Goal: Information Seeking & Learning: Learn about a topic

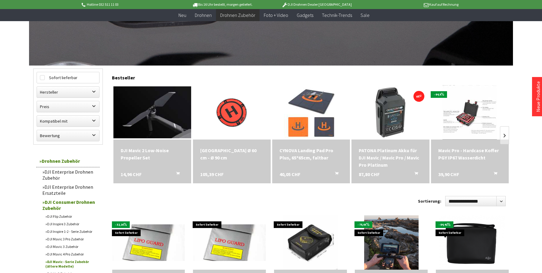
scroll to position [129, 0]
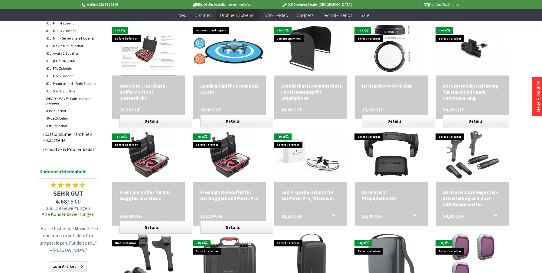
scroll to position [430, 0]
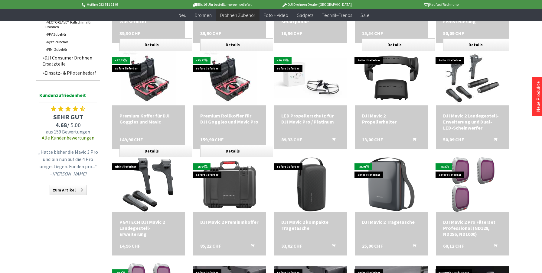
scroll to position [507, 0]
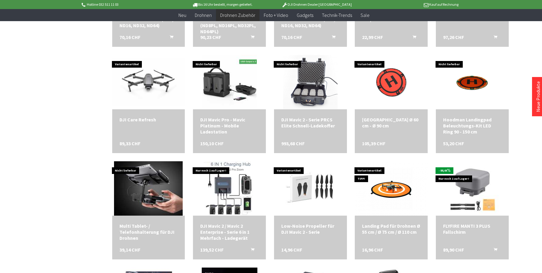
scroll to position [1249, 0]
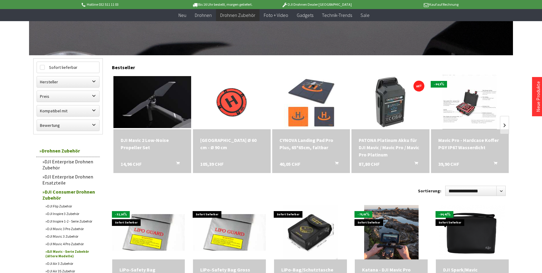
scroll to position [135, 0]
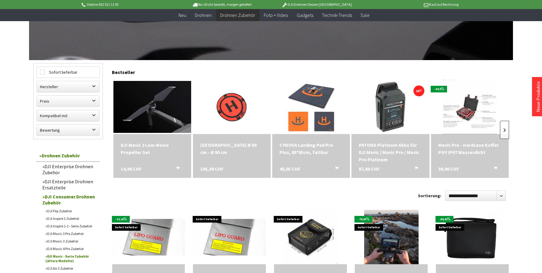
click at [506, 127] on link at bounding box center [504, 130] width 9 height 18
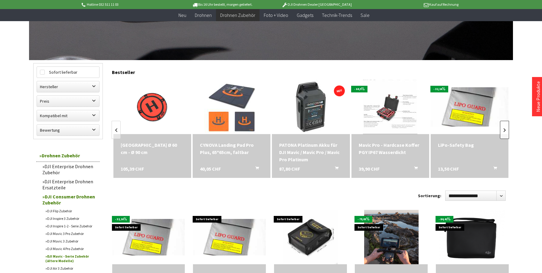
click at [506, 127] on link at bounding box center [504, 130] width 9 height 18
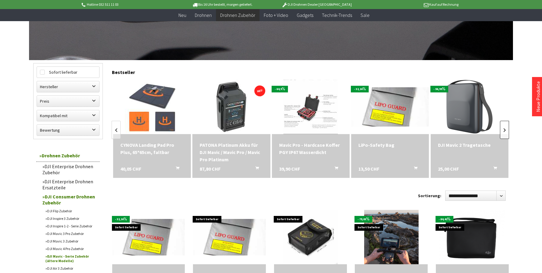
click at [506, 127] on link at bounding box center [504, 130] width 9 height 18
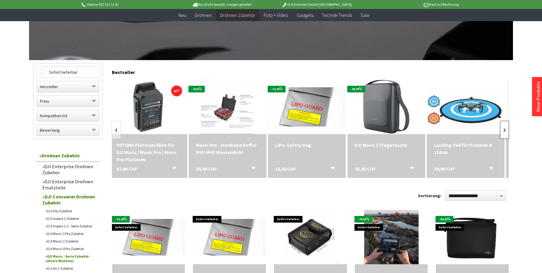
click at [506, 127] on link at bounding box center [504, 130] width 9 height 18
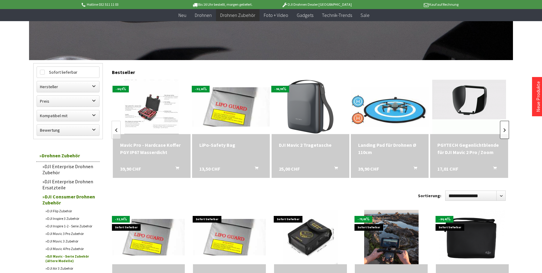
click at [506, 127] on link at bounding box center [504, 130] width 9 height 18
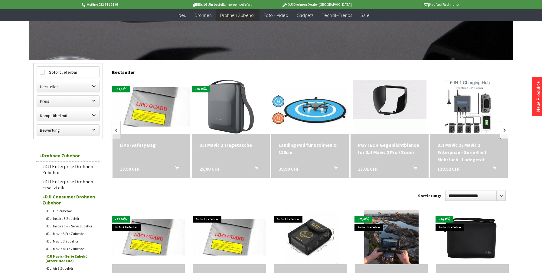
click at [506, 127] on link at bounding box center [504, 130] width 9 height 18
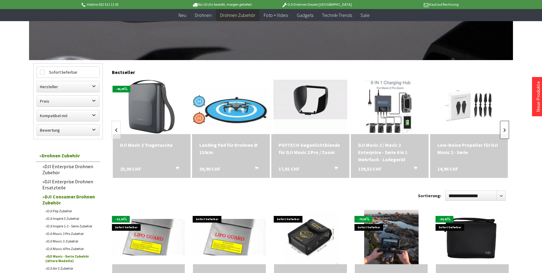
scroll to position [0, 477]
click at [506, 127] on link at bounding box center [504, 130] width 9 height 18
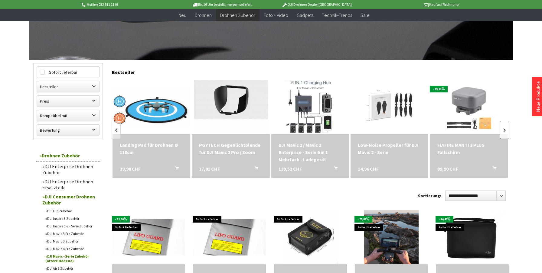
scroll to position [0, 557]
click at [506, 127] on link at bounding box center [504, 130] width 9 height 18
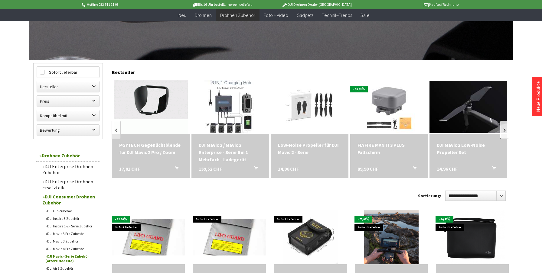
click at [506, 127] on link at bounding box center [504, 130] width 9 height 18
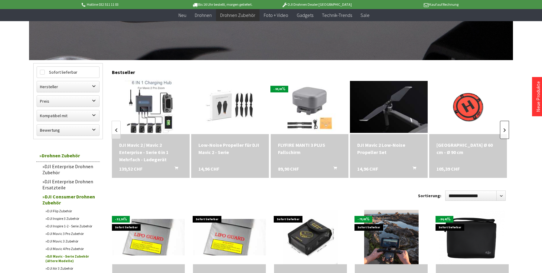
click at [506, 127] on link at bounding box center [504, 130] width 9 height 18
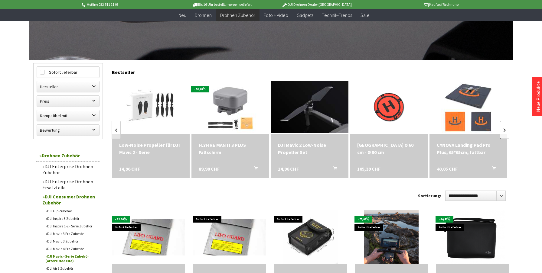
click at [506, 127] on link at bounding box center [504, 130] width 9 height 18
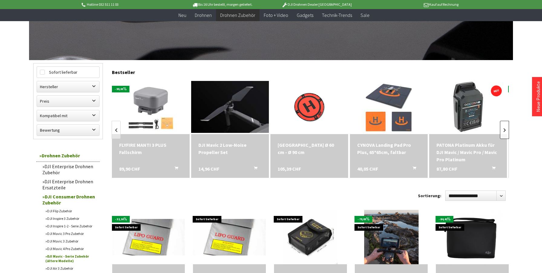
click at [506, 127] on link at bounding box center [504, 130] width 9 height 18
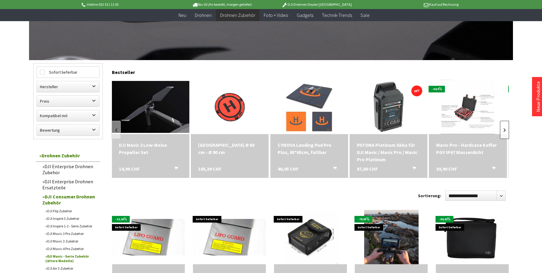
scroll to position [0, 954]
click at [506, 127] on link at bounding box center [504, 130] width 9 height 18
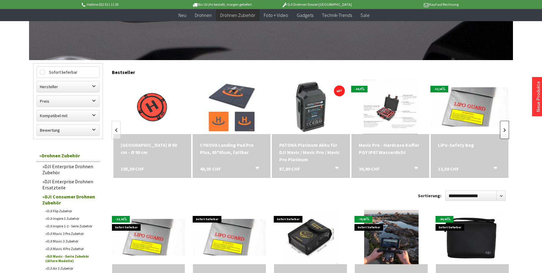
click at [506, 127] on link at bounding box center [504, 130] width 9 height 18
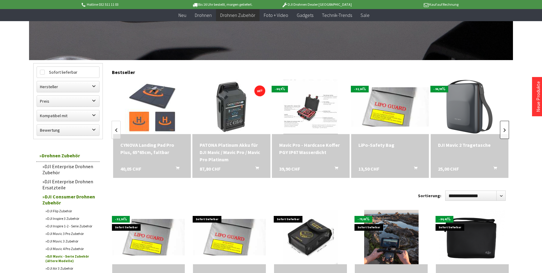
click at [506, 127] on link at bounding box center [504, 130] width 9 height 18
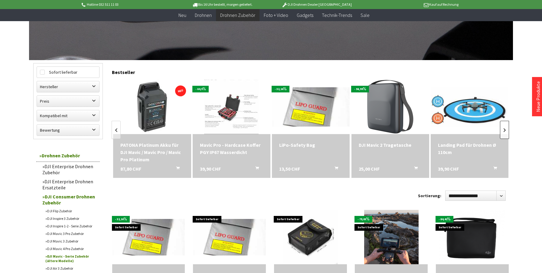
click at [506, 127] on link at bounding box center [504, 130] width 9 height 18
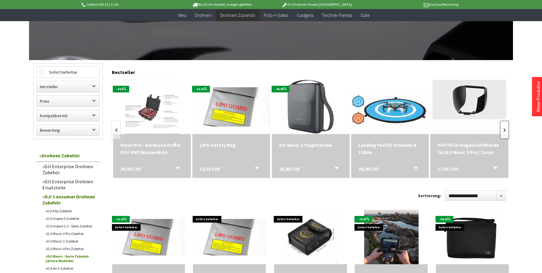
click at [506, 127] on link at bounding box center [504, 130] width 9 height 18
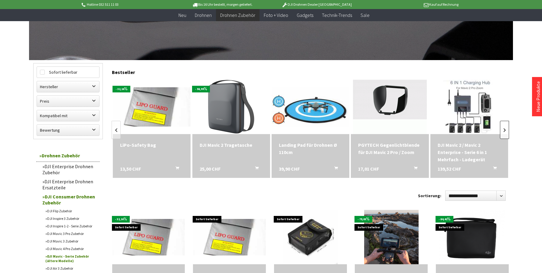
click at [506, 127] on link at bounding box center [504, 130] width 9 height 18
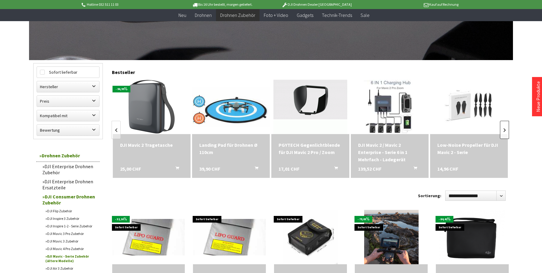
click at [506, 127] on link at bounding box center [504, 130] width 9 height 18
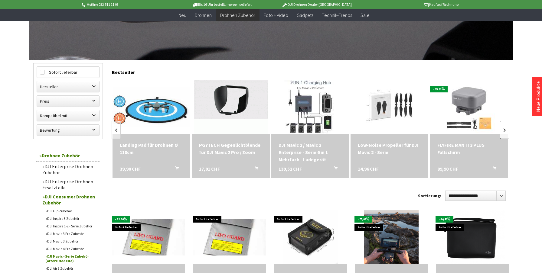
click at [506, 127] on link at bounding box center [504, 130] width 9 height 18
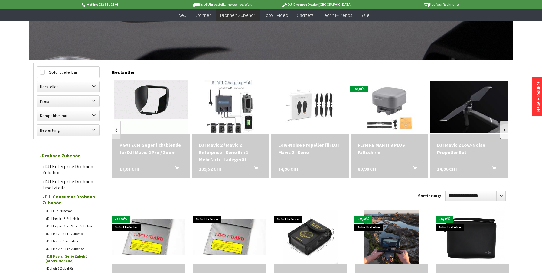
click at [506, 127] on link at bounding box center [504, 130] width 9 height 18
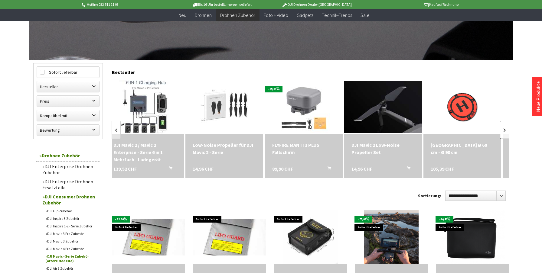
click at [506, 127] on link at bounding box center [504, 130] width 9 height 18
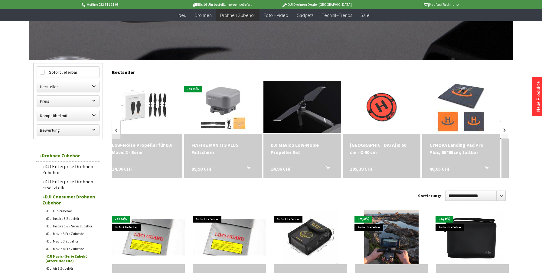
click at [506, 127] on link at bounding box center [504, 130] width 9 height 18
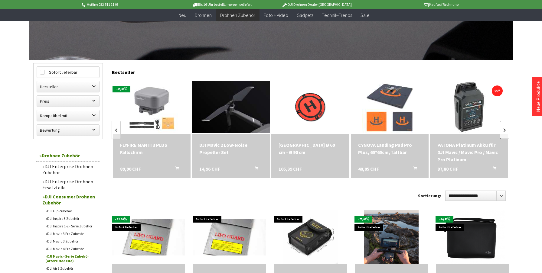
click at [506, 127] on link at bounding box center [504, 130] width 9 height 18
